Goal: Navigation & Orientation: Find specific page/section

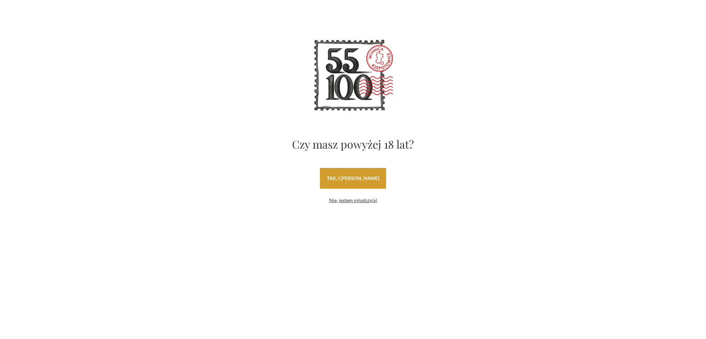
click at [360, 175] on link "tak, i uwielbiam wino" at bounding box center [353, 178] width 66 height 21
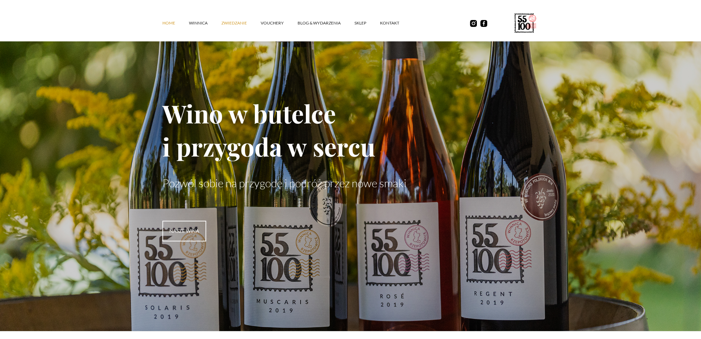
click at [233, 21] on link "ZWIEDZANIE" at bounding box center [240, 23] width 39 height 21
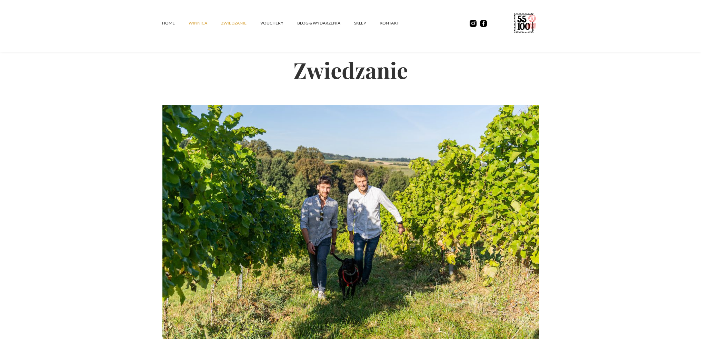
click at [202, 24] on link "winnica" at bounding box center [205, 23] width 32 height 21
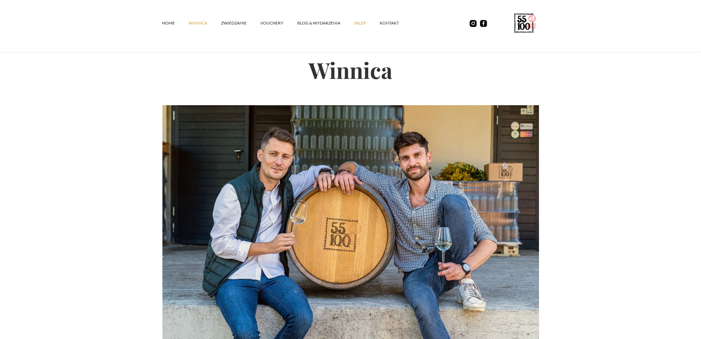
click at [360, 21] on link "SKLEP" at bounding box center [367, 23] width 26 height 21
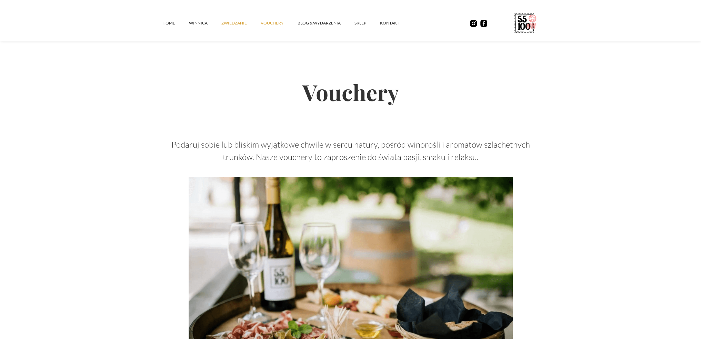
click at [229, 22] on link "ZWIEDZANIE" at bounding box center [240, 23] width 39 height 21
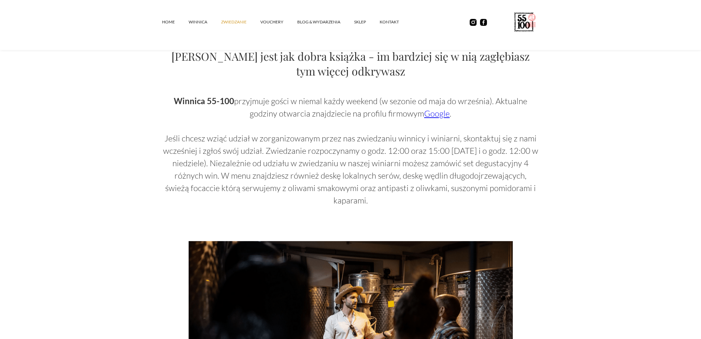
scroll to position [345, 0]
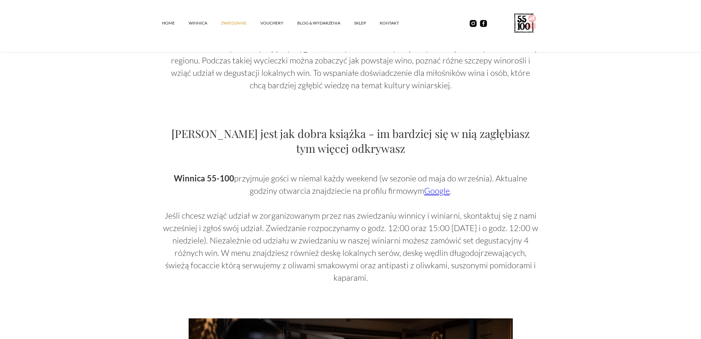
click at [427, 194] on link "Google" at bounding box center [437, 191] width 26 height 10
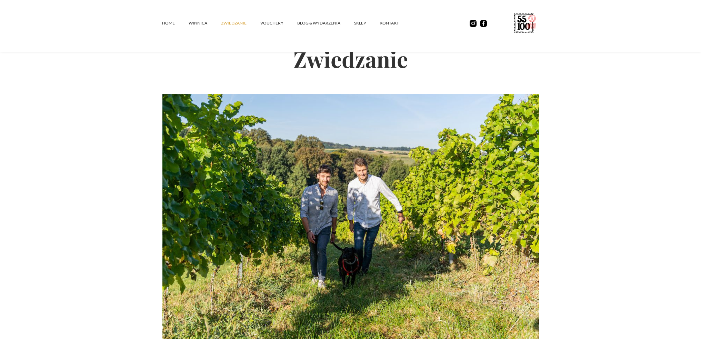
scroll to position [0, 0]
